Goal: Task Accomplishment & Management: Use online tool/utility

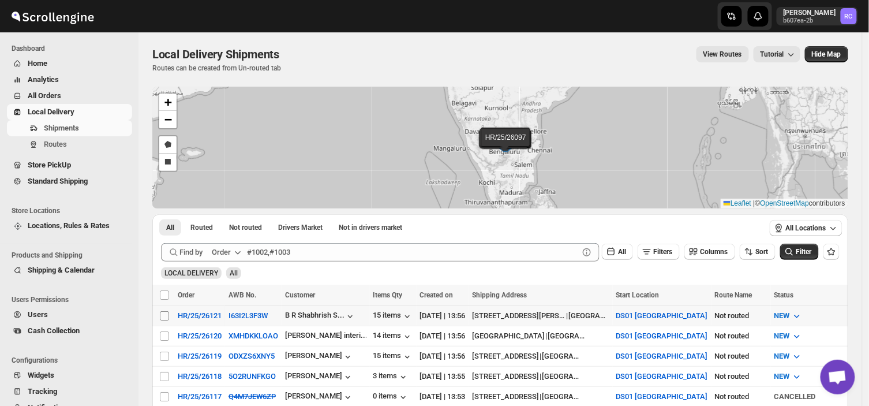
click at [166, 313] on input "Select shipment" at bounding box center [164, 315] width 9 height 9
checkbox input "true"
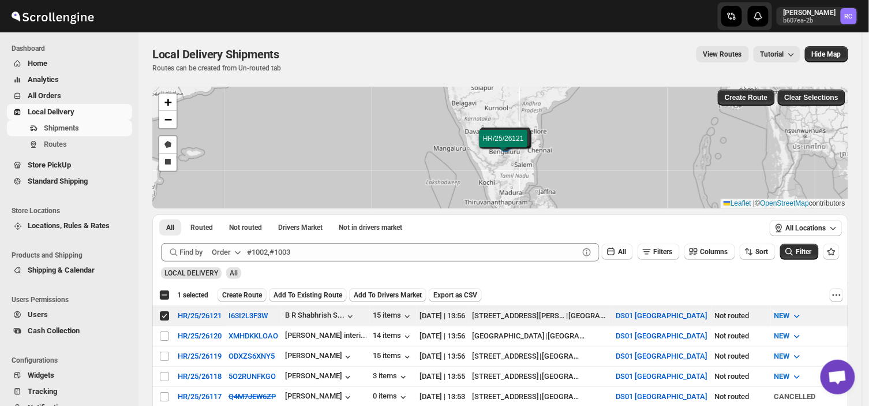
click at [254, 296] on span "Create Route" at bounding box center [242, 294] width 40 height 9
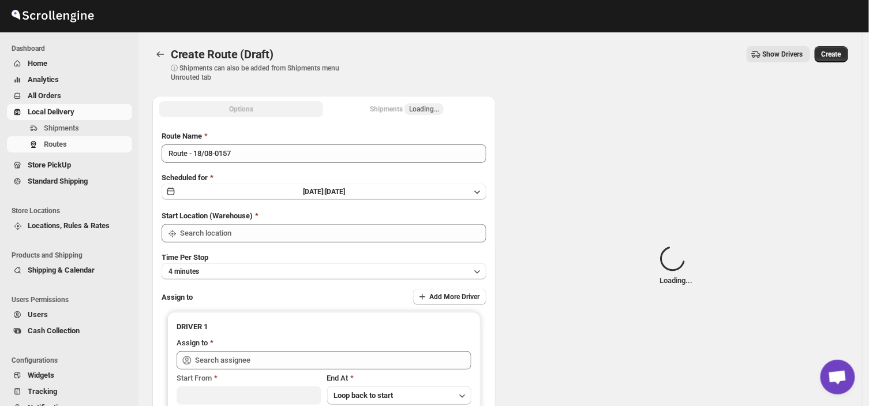
type input "DS01 [GEOGRAPHIC_DATA]"
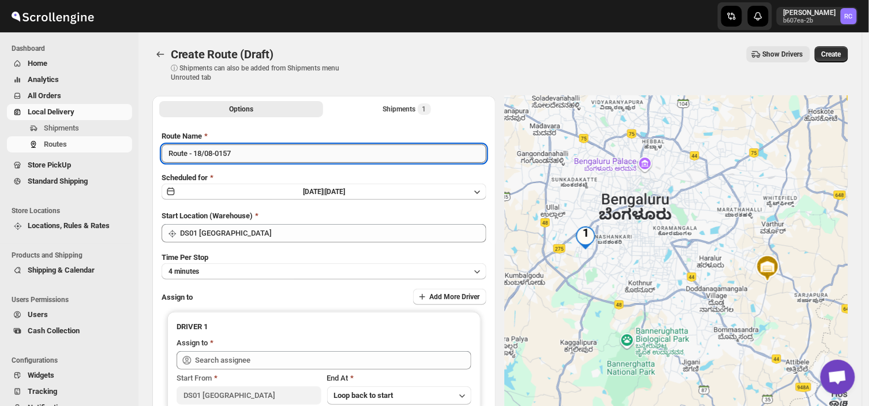
click at [237, 149] on input "Route - 18/08-0157" at bounding box center [324, 153] width 325 height 18
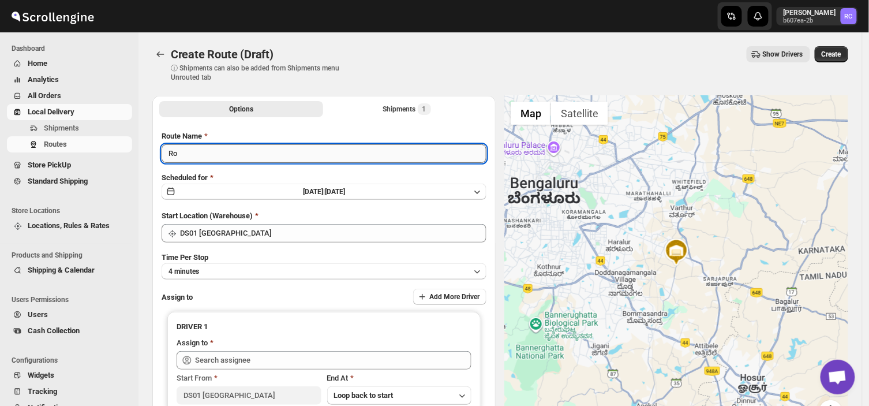
type input "R"
type input "Order no 26121"
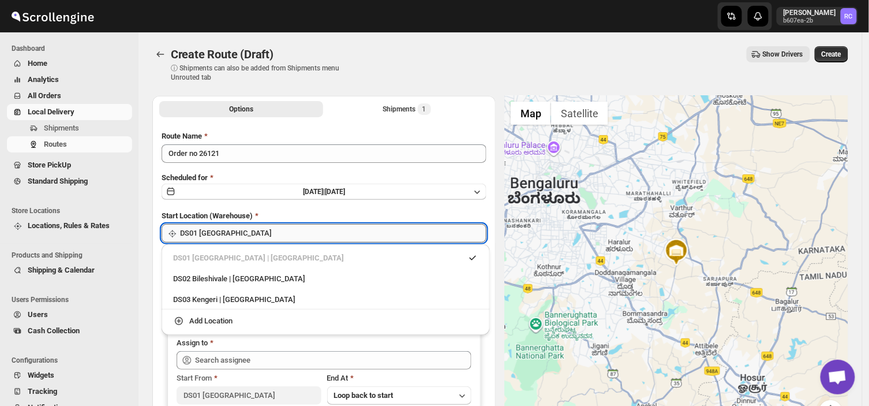
click at [243, 227] on input "DS01 [GEOGRAPHIC_DATA]" at bounding box center [333, 233] width 307 height 18
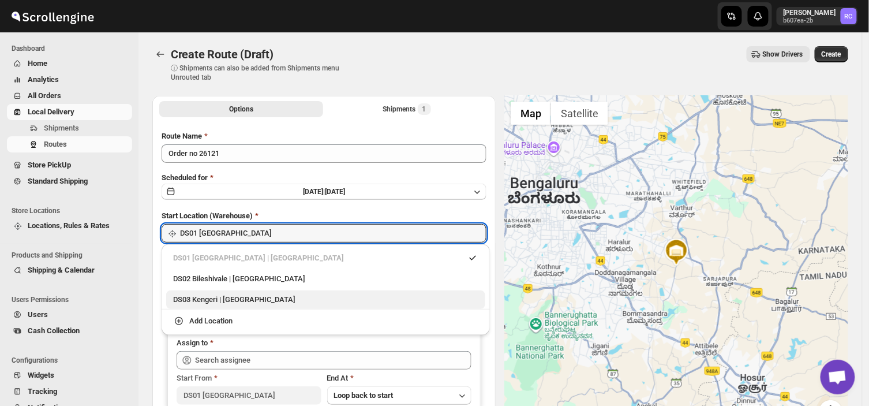
click at [218, 293] on div "DS03 Kengeri | [GEOGRAPHIC_DATA]" at bounding box center [325, 299] width 319 height 18
type input "DS03 Kengeri"
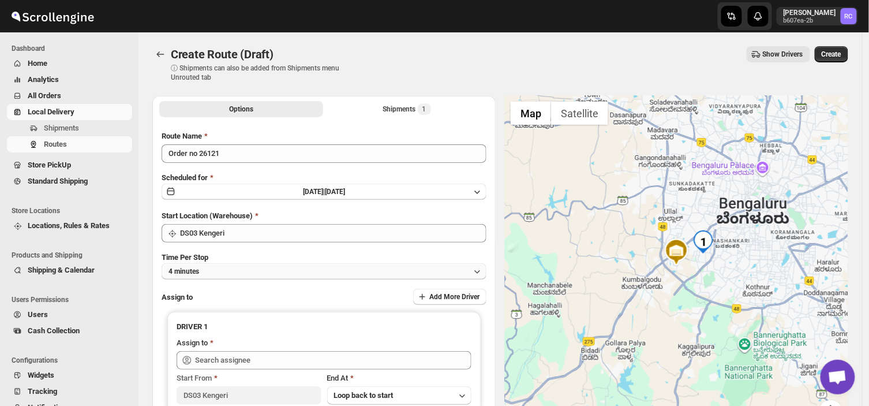
click at [216, 271] on button "4 minutes" at bounding box center [324, 271] width 325 height 16
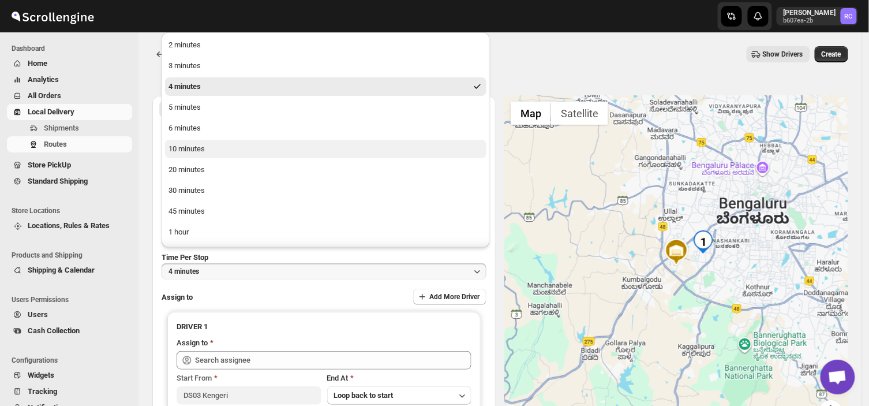
click at [194, 147] on div "10 minutes" at bounding box center [187, 149] width 36 height 12
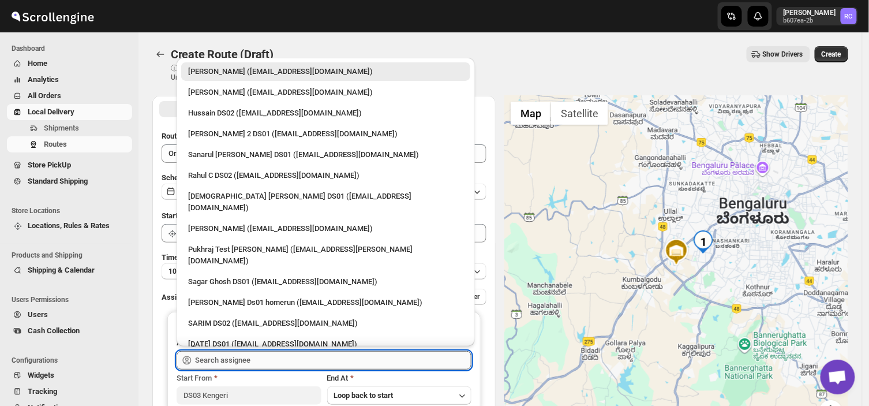
click at [289, 367] on input "text" at bounding box center [333, 360] width 276 height 18
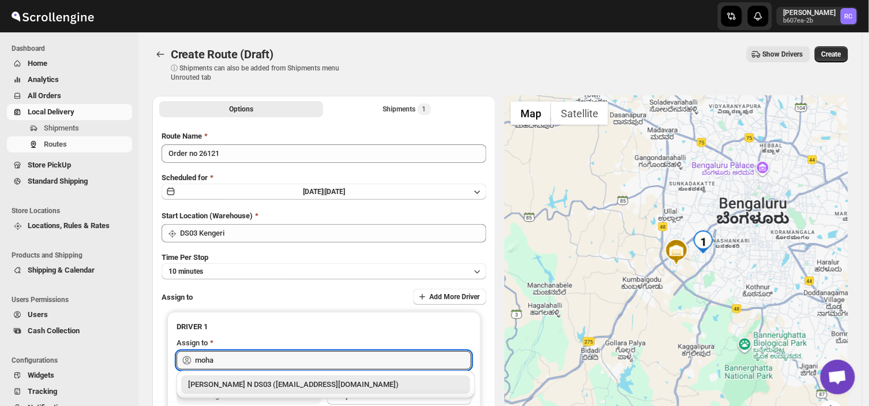
click at [275, 388] on div "[PERSON_NAME] N DS03 ([EMAIL_ADDRESS][DOMAIN_NAME])" at bounding box center [325, 385] width 275 height 12
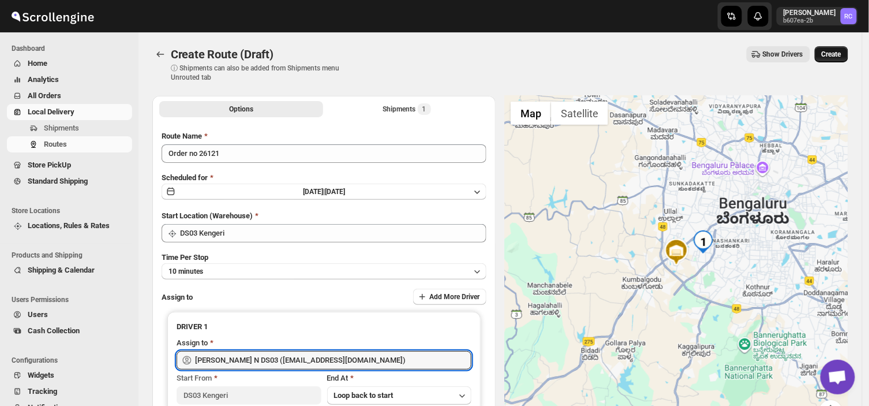
type input "[PERSON_NAME] N DS03 ([EMAIL_ADDRESS][DOMAIN_NAME])"
click at [842, 50] on span "Create" at bounding box center [832, 54] width 20 height 9
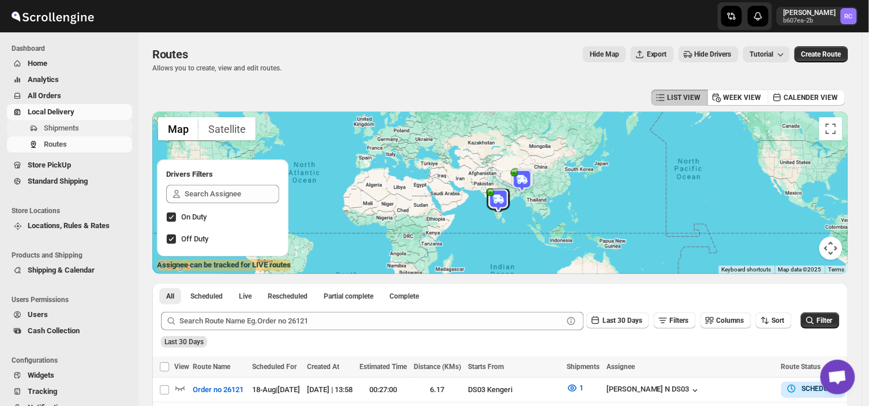
click at [85, 129] on span "Shipments" at bounding box center [87, 128] width 86 height 12
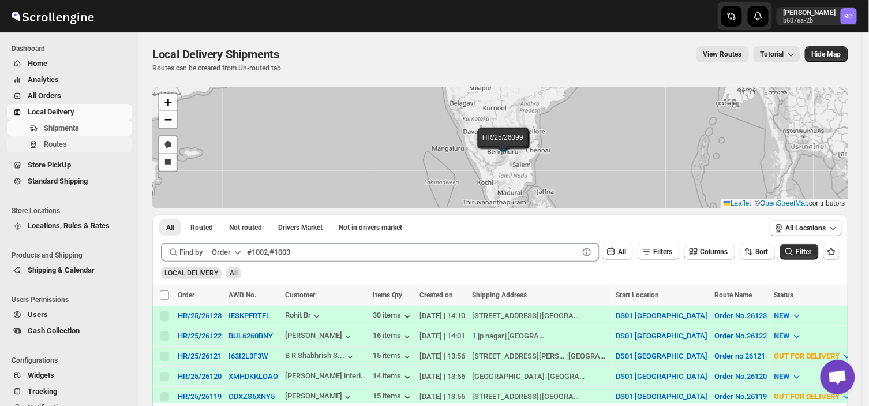
click at [70, 143] on span "Routes" at bounding box center [87, 145] width 86 height 12
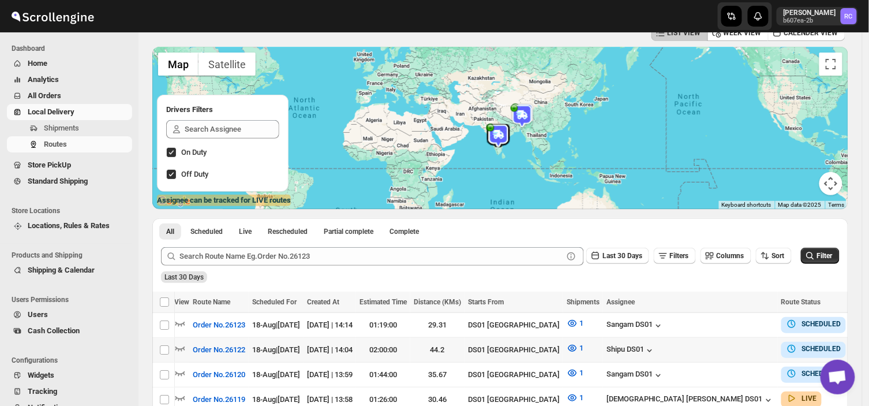
scroll to position [0, 2]
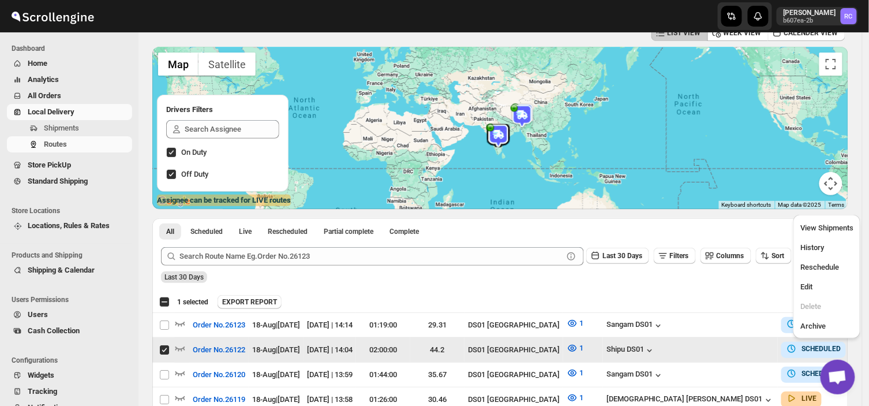
scroll to position [0, 0]
click at [808, 285] on span "Edit" at bounding box center [807, 286] width 12 height 9
checkbox input "false"
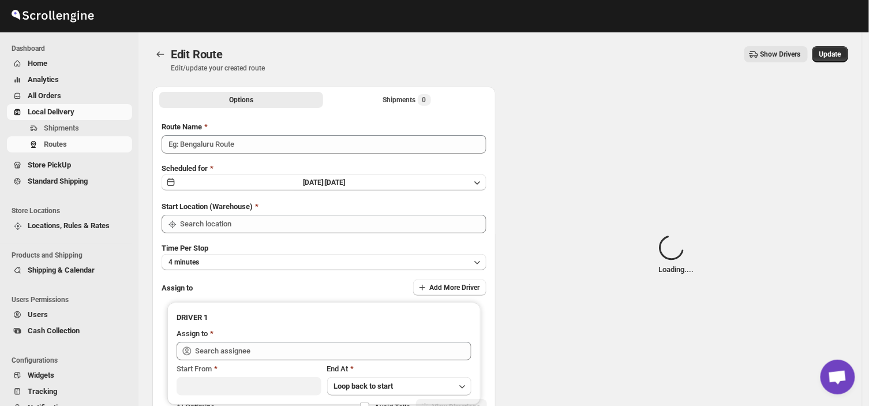
type input "Order No.26122"
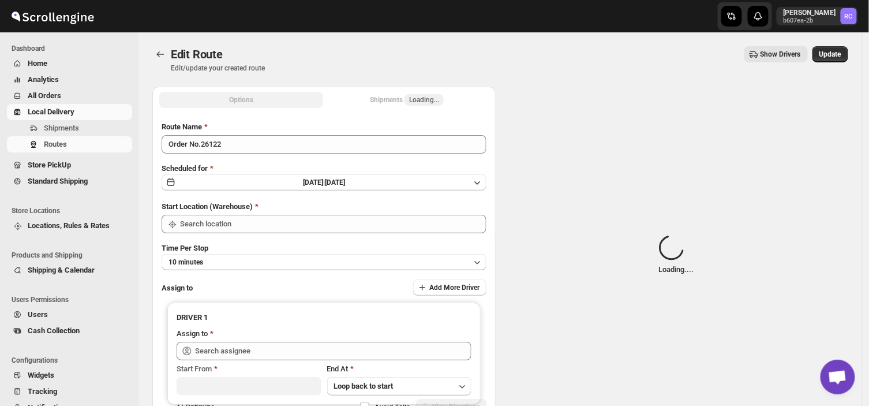
type input "DS01 [GEOGRAPHIC_DATA]"
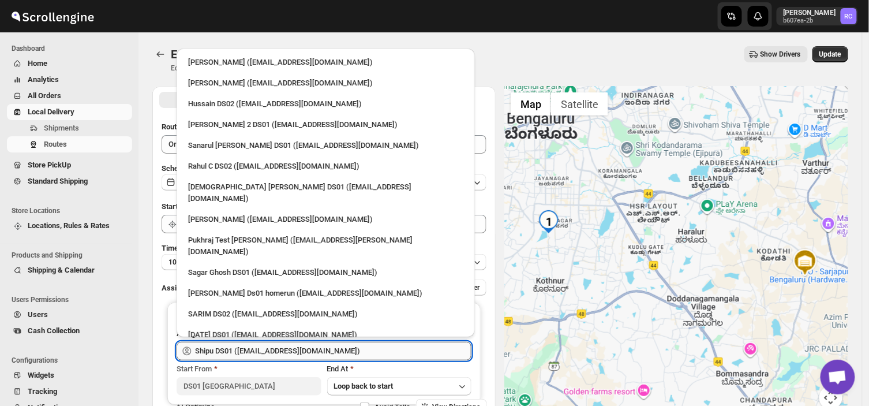
click at [332, 354] on input "Shipu DS01 ([EMAIL_ADDRESS][DOMAIN_NAME])" at bounding box center [333, 351] width 276 height 18
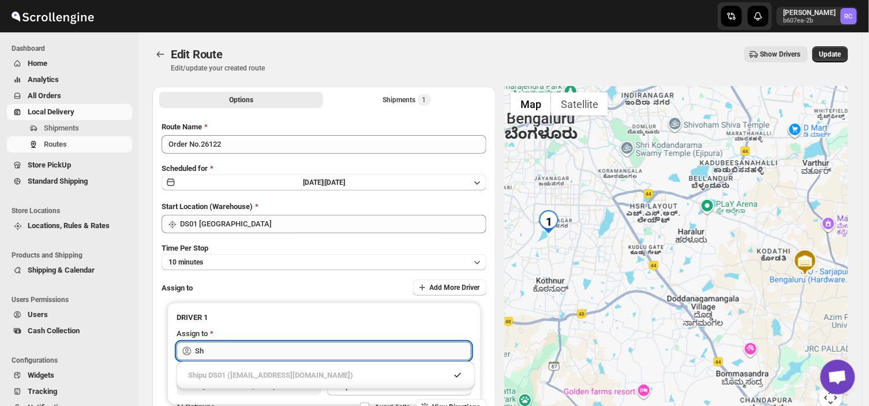
type input "S"
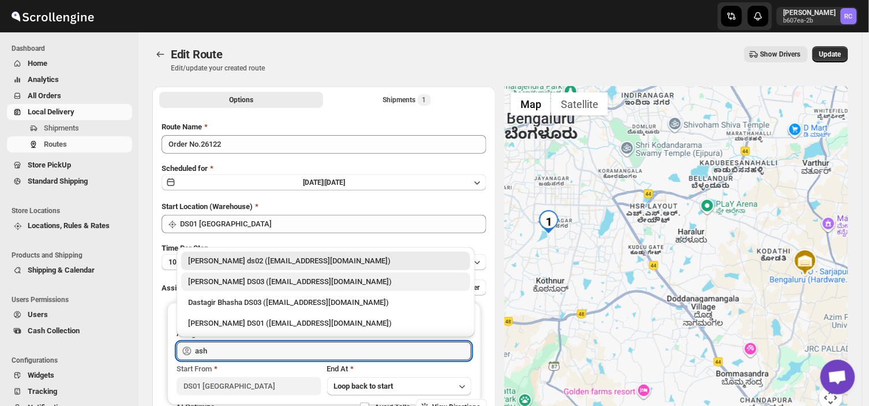
click at [260, 281] on div "[PERSON_NAME] DS03 ([EMAIL_ADDRESS][DOMAIN_NAME])" at bounding box center [325, 282] width 275 height 12
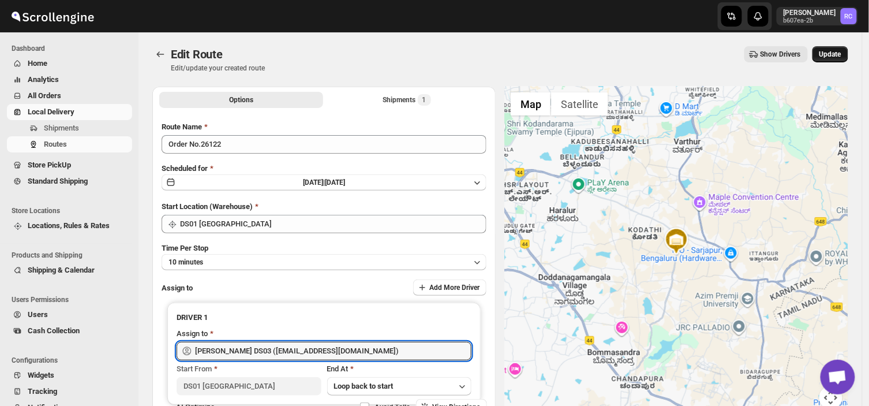
type input "[PERSON_NAME] DS03 ([EMAIL_ADDRESS][DOMAIN_NAME])"
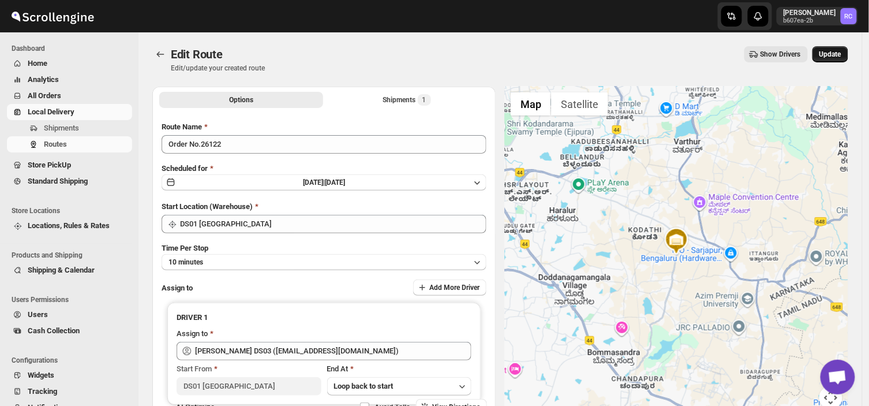
click at [827, 53] on span "Update" at bounding box center [831, 54] width 22 height 9
